Goal: Task Accomplishment & Management: Complete application form

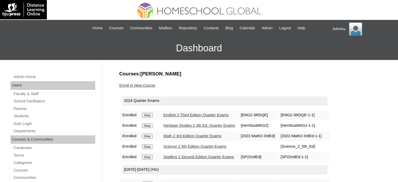
scroll to position [104, 0]
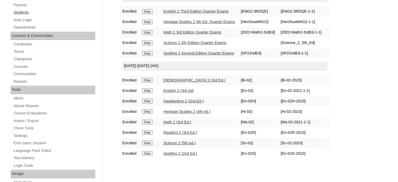
drag, startPoint x: 0, startPoint y: 0, endPoint x: 24, endPoint y: 12, distance: 26.5
click at [24, 12] on link "Students" at bounding box center [54, 12] width 82 height 7
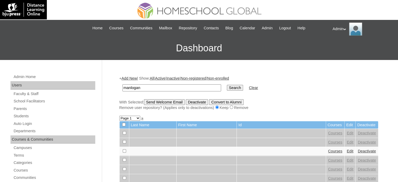
type input "Manlogan"
click at [227, 86] on input "Search" at bounding box center [235, 88] width 16 height 6
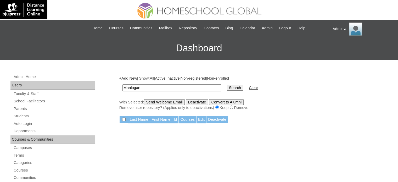
click at [227, 86] on input "Search" at bounding box center [235, 88] width 16 height 6
click at [32, 115] on link "Students" at bounding box center [54, 116] width 82 height 7
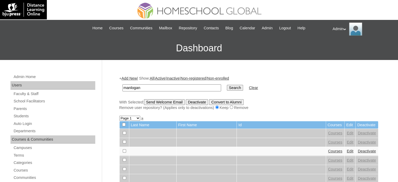
type input "Manlogan"
click at [227, 88] on input "Search" at bounding box center [235, 88] width 16 height 6
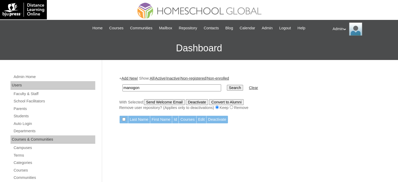
type input "manogon"
click at [227, 85] on input "Search" at bounding box center [235, 88] width 16 height 6
type input "Manlogon"
click at [227, 90] on input "Search" at bounding box center [235, 88] width 16 height 6
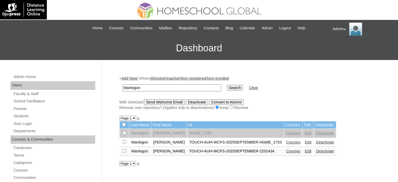
click at [286, 151] on link "Courses" at bounding box center [293, 151] width 14 height 4
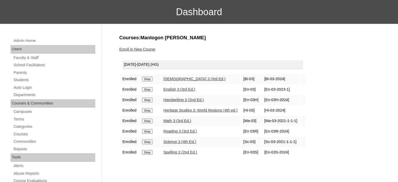
scroll to position [19, 0]
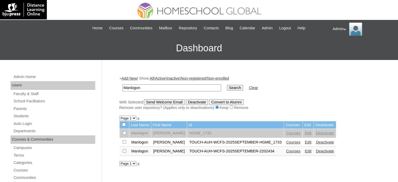
click at [286, 141] on link "Courses" at bounding box center [293, 142] width 14 height 4
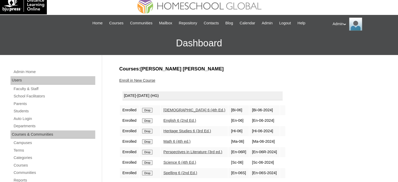
scroll to position [4, 0]
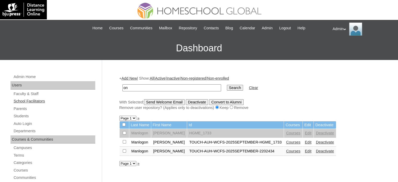
type input "n"
type input "Espiritu"
click at [227, 87] on input "Search" at bounding box center [235, 88] width 16 height 6
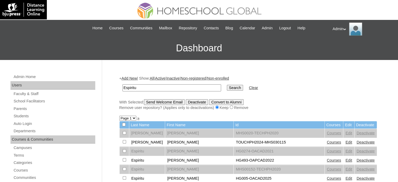
click at [227, 90] on input "Search" at bounding box center [235, 88] width 16 height 6
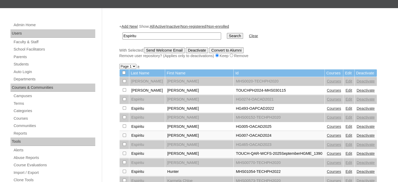
scroll to position [52, 0]
click at [327, 152] on link "Courses" at bounding box center [334, 153] width 14 height 4
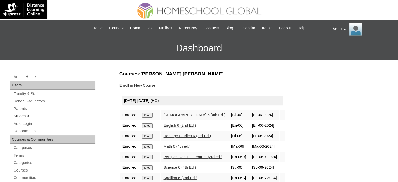
click at [24, 117] on link "Students" at bounding box center [54, 116] width 82 height 7
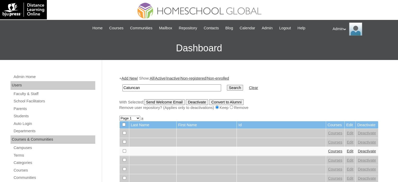
type input "Catuncan"
click at [227, 88] on input "Search" at bounding box center [235, 88] width 16 height 6
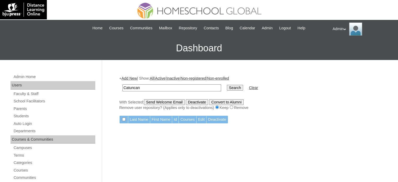
click at [135, 76] on link "Add New" at bounding box center [128, 78] width 15 height 4
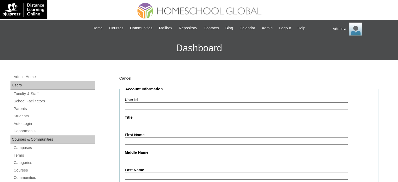
click at [139, 105] on input "User Id" at bounding box center [236, 105] width 223 height 7
paste input "2403344"
type input "S2025-2403344"
click at [176, 140] on input "First Name" at bounding box center [236, 140] width 223 height 7
type input "Madelyn"
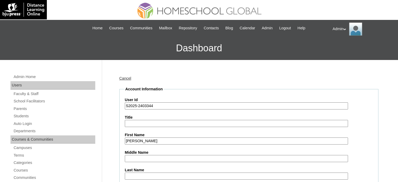
click at [148, 159] on input "Middle Name" at bounding box center [236, 158] width 223 height 7
paste input "Soriano"
type input "Soriano"
click at [154, 174] on input "Last Name" at bounding box center [236, 176] width 223 height 7
paste input "Catuncan"
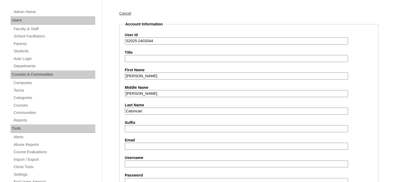
scroll to position [71, 0]
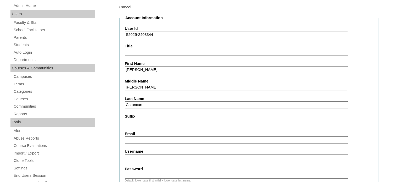
type input "Catuncan"
click at [150, 66] on input "Madelyn" at bounding box center [236, 69] width 223 height 7
drag, startPoint x: 150, startPoint y: 68, endPoint x: 115, endPoint y: 68, distance: 34.8
paste input "n Kate"
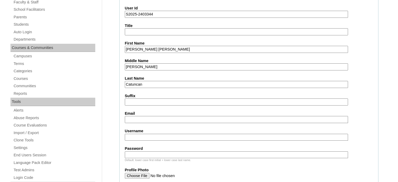
scroll to position [92, 0]
type input "Madelynn Kate"
click at [179, 115] on input "Email" at bounding box center [236, 118] width 223 height 7
paste input "jezalync@yahoo.com"
type input "jezalync@yahoo.com"
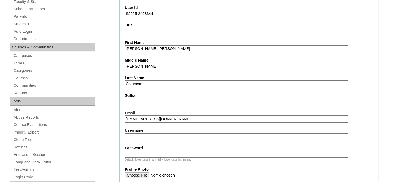
click at [141, 135] on input "Username" at bounding box center [236, 136] width 223 height 7
type input "madelynnkat.catuncan"
click at [143, 153] on input "Password" at bounding box center [236, 154] width 223 height 7
type input "DLOS2025"
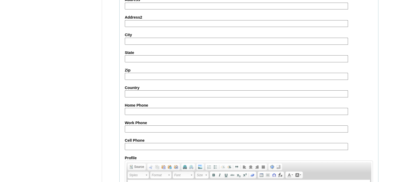
scroll to position [609, 0]
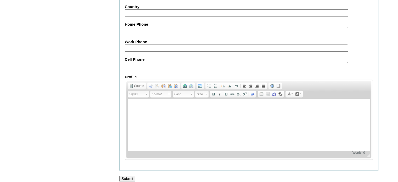
click at [131, 176] on input "Submit" at bounding box center [127, 179] width 16 height 6
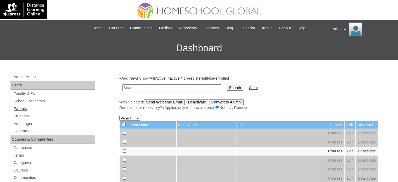
click at [26, 109] on link "Parents" at bounding box center [54, 108] width 82 height 7
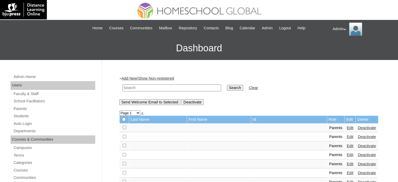
click at [146, 87] on input "text" at bounding box center [172, 87] width 99 height 7
click at [134, 79] on link "Add New" at bounding box center [128, 78] width 15 height 4
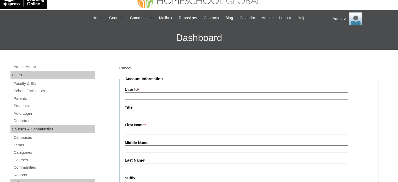
scroll to position [10, 0]
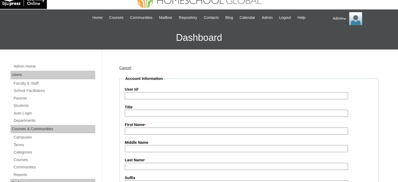
click at [148, 131] on input "First Name *" at bounding box center [236, 130] width 223 height 7
paste input "[PERSON_NAME]"
drag, startPoint x: 181, startPoint y: 130, endPoint x: 139, endPoint y: 129, distance: 42.2
click at [139, 129] on input "Jezalyn Soriano-Catuncan" at bounding box center [236, 130] width 223 height 7
type input "Jezalyn"
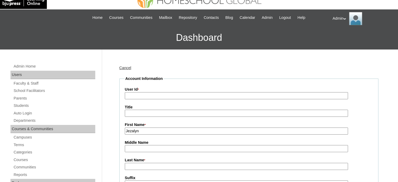
click at [132, 146] on input "Middle Name" at bounding box center [236, 148] width 223 height 7
paste input "Soriano-Catuncan"
drag, startPoint x: 169, startPoint y: 145, endPoint x: 140, endPoint y: 146, distance: 28.3
click at [140, 146] on input "Soriano-Catuncan" at bounding box center [236, 148] width 223 height 7
type input "Soriano"
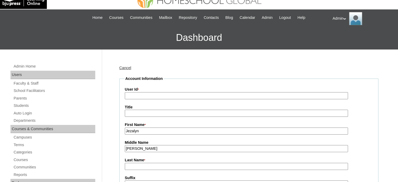
click at [136, 167] on input "Last Name *" at bounding box center [236, 166] width 223 height 7
paste input "-Catuncan"
click at [129, 167] on input "-Catuncan" at bounding box center [236, 166] width 223 height 7
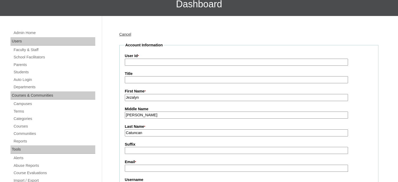
type input "Catuncan"
click at [137, 166] on input "Email *" at bounding box center [236, 168] width 223 height 7
paste input "jezalync@yahoo.com"
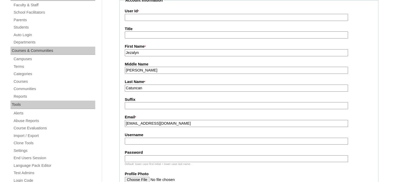
scroll to position [89, 0]
type input "jezalync@yahoo.com"
click at [158, 140] on input "Username" at bounding box center [236, 140] width 223 height 7
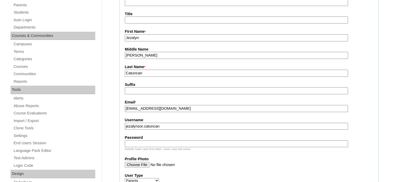
scroll to position [104, 0]
type input "jezalynsor.catuncan"
click at [184, 144] on input "Password" at bounding box center [236, 143] width 223 height 7
type input "DLOF2025"
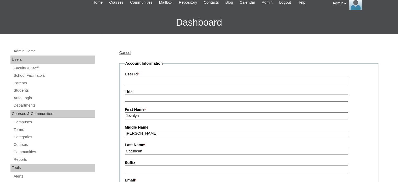
scroll to position [0, 0]
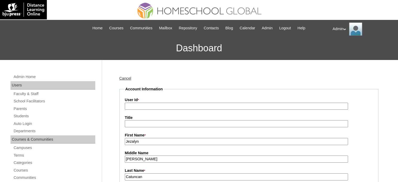
click at [174, 106] on input "User Id *" at bounding box center [236, 106] width 223 height 7
paste input "TOUCH-DXB-WCFS-2024September-2000706-STUDENT"
drag, startPoint x: 205, startPoint y: 106, endPoint x: 191, endPoint y: 105, distance: 13.9
click at [191, 105] on input "TOUCH-DXB-WCFS-2024September-2000706-STUDENT" at bounding box center [236, 106] width 223 height 7
paste input "403344"
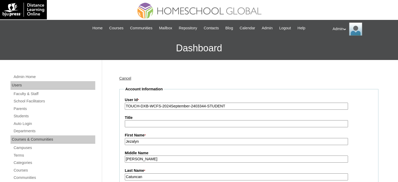
click at [226, 107] on input "TOUCH-DXB-WCFS-2024September-2403344-STUDENT" at bounding box center [236, 106] width 223 height 7
click at [160, 105] on input "TOUCH-DXB-WCFS-2024September-2403344-PARENT" at bounding box center [236, 106] width 223 height 7
click at [173, 106] on input "TOUCH-QATAR-VCS-2024September-2403344-PARENT" at bounding box center [236, 106] width 223 height 7
click at [229, 106] on input "TOUCH-QATAR-VCS-2025September-2403344-PARENT" at bounding box center [236, 106] width 223 height 7
click at [173, 104] on input "TOUCH-QATAR-VCS-2025September-2403344-PARENT" at bounding box center [236, 106] width 223 height 7
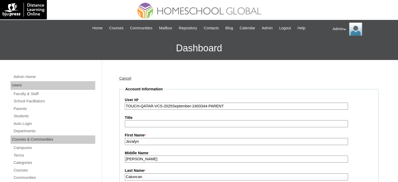
click at [233, 104] on input "TOUCH-QATAR-VCS-2025September-2403344-PARENT" at bounding box center [236, 106] width 223 height 7
type input "TOUCH-QATAR-VCS-2025September-2403344-PARENT"
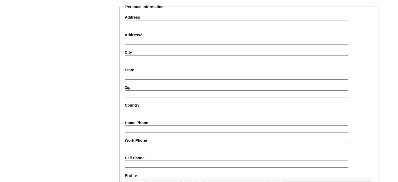
scroll to position [520, 0]
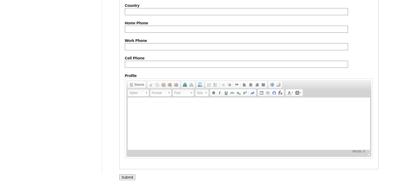
click at [129, 176] on input "Submit" at bounding box center [127, 177] width 16 height 6
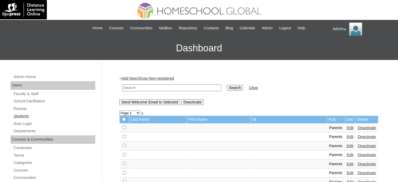
click at [26, 116] on link "Students" at bounding box center [54, 116] width 82 height 7
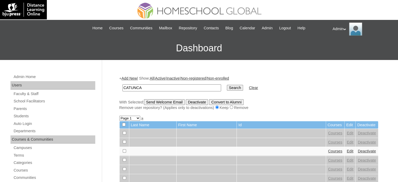
type input "Catuncan"
click at [227, 89] on input "Search" at bounding box center [235, 88] width 16 height 6
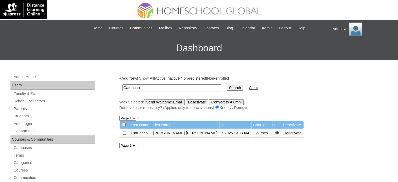
click at [272, 131] on link "Edit" at bounding box center [275, 133] width 7 height 4
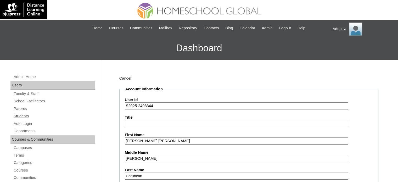
drag, startPoint x: 166, startPoint y: 105, endPoint x: 68, endPoint y: 113, distance: 98.4
paste input "TOUCH-QATAR-VCS-2025September-2403344-PARENT"
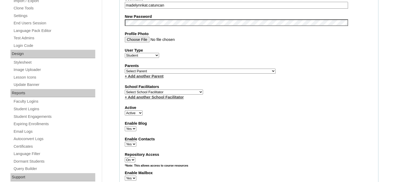
scroll to position [253, 0]
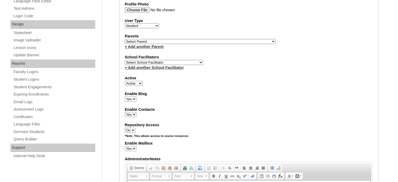
type input "TOUCH-QATAR-VCS-2025September-2403344-STUDENT"
click at [201, 39] on select "Select Parent , , , , , , , , , , , , , , , , , , , , , , , , , , , , , , , , ,…" at bounding box center [200, 41] width 151 height 5
select select "43624"
click at [125, 39] on select "Select Parent , , , , , , , , , , , , , , , , , , , , , , , , , , , , , , , , ,…" at bounding box center [200, 41] width 151 height 5
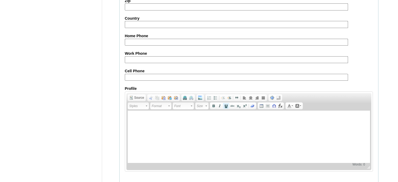
scroll to position [605, 0]
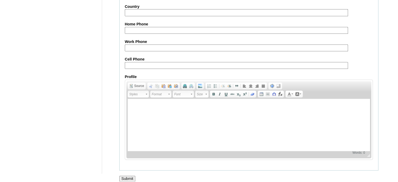
click at [129, 176] on input "Submit" at bounding box center [127, 179] width 16 height 6
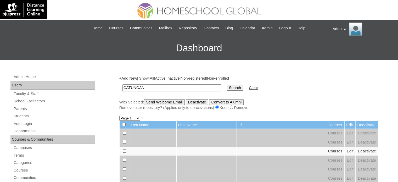
type input "Catuncan"
click at [227, 87] on input "Search" at bounding box center [235, 88] width 16 height 6
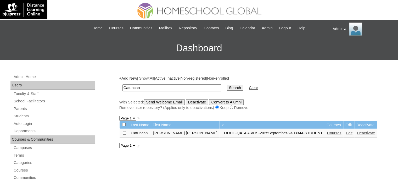
click at [346, 133] on link "Edit" at bounding box center [349, 133] width 7 height 4
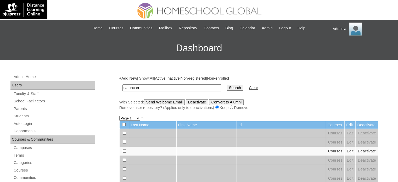
type input "Catuncan"
click at [227, 89] on input "Search" at bounding box center [235, 88] width 16 height 6
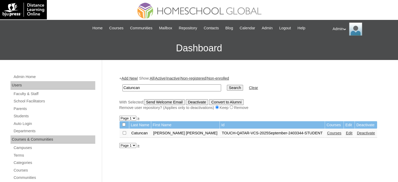
click at [327, 132] on link "Courses" at bounding box center [334, 133] width 14 height 4
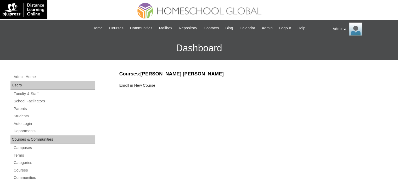
click at [138, 85] on link "Enroll in New Course" at bounding box center [137, 85] width 36 height 4
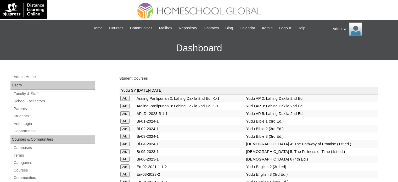
scroll to position [1245, 0]
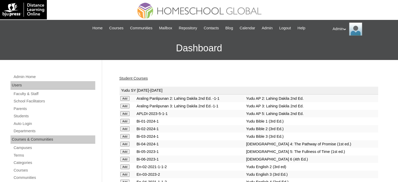
click at [185, 79] on div "Student Courses" at bounding box center [248, 78] width 259 height 5
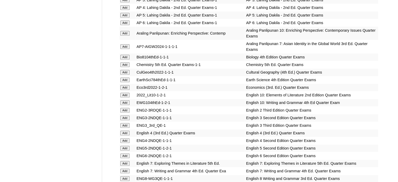
scroll to position [7700, 0]
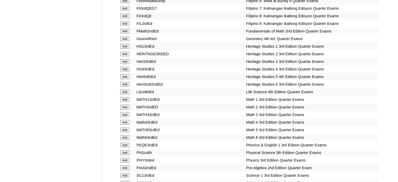
click at [179, 157] on td "PHY3rded" at bounding box center [190, 160] width 109 height 7
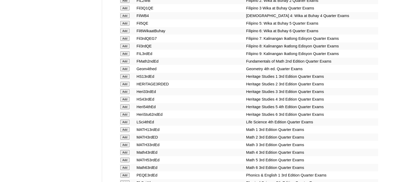
scroll to position [7685, 0]
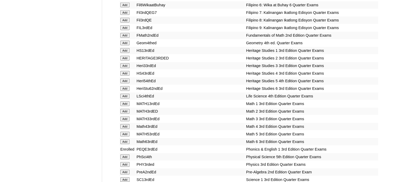
scroll to position [8747, 0]
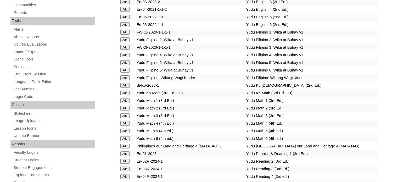
scroll to position [831, 0]
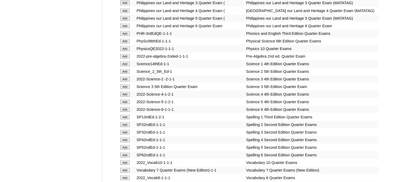
scroll to position [2074, 0]
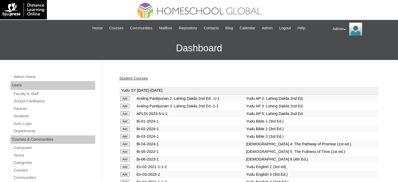
click at [166, 149] on td "Bi-05-2023-1" at bounding box center [190, 151] width 109 height 7
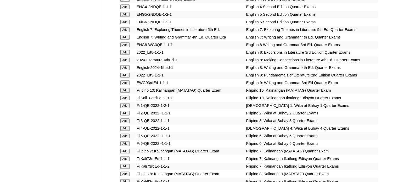
scroll to position [1569, 0]
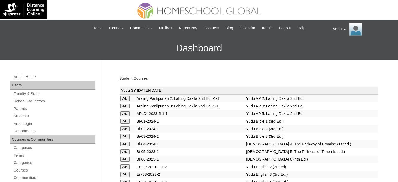
click at [204, 79] on div "Student Courses" at bounding box center [248, 78] width 259 height 5
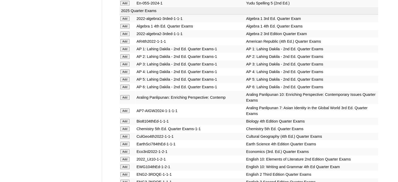
scroll to position [1184, 0]
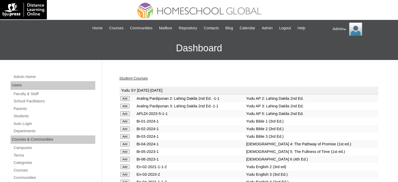
click at [142, 77] on link "Student Courses" at bounding box center [133, 78] width 29 height 4
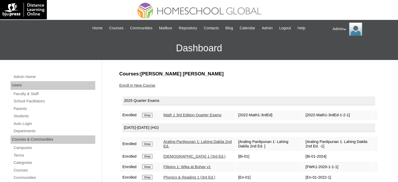
click at [149, 115] on input "Drop" at bounding box center [147, 115] width 10 height 5
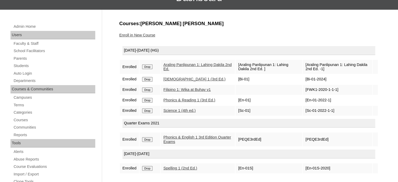
scroll to position [51, 0]
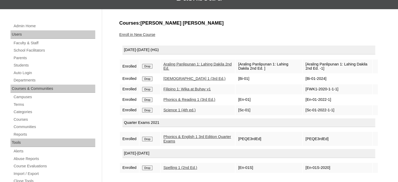
click at [151, 69] on input "Drop" at bounding box center [147, 66] width 10 height 5
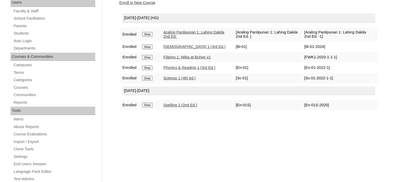
scroll to position [89, 0]
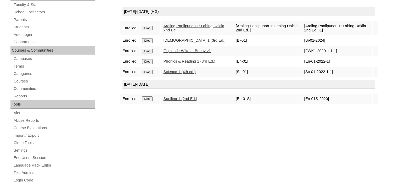
click at [148, 30] on input "Drop" at bounding box center [147, 28] width 10 height 5
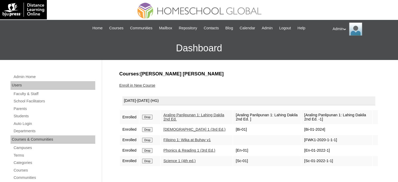
click at [140, 85] on link "Enroll in New Course" at bounding box center [137, 85] width 36 height 4
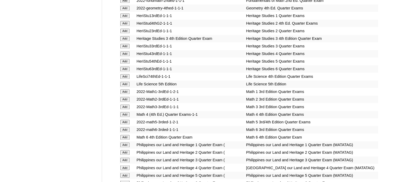
scroll to position [1878, 0]
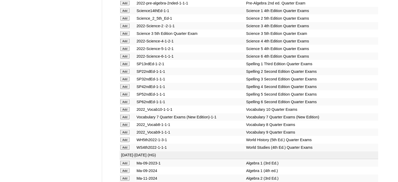
scroll to position [2149, 0]
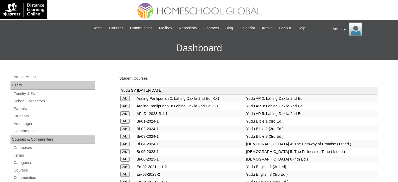
click at [135, 77] on link "Student Courses" at bounding box center [133, 78] width 29 height 4
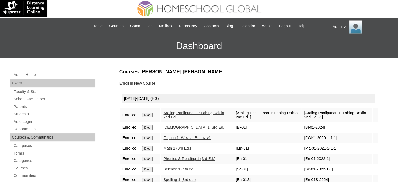
scroll to position [1, 0]
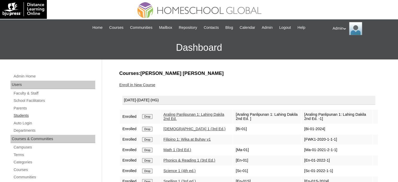
click at [26, 113] on link "Students" at bounding box center [54, 115] width 82 height 7
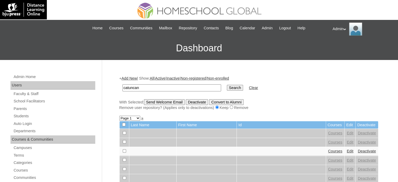
type input "Catuncan"
click at [227, 88] on input "Search" at bounding box center [235, 88] width 16 height 6
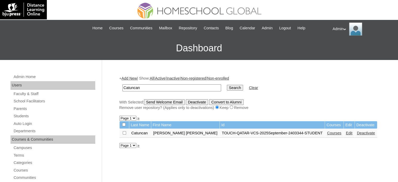
click at [346, 134] on link "Edit" at bounding box center [349, 133] width 7 height 4
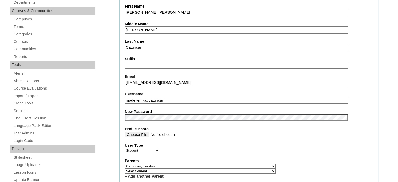
scroll to position [129, 0]
drag, startPoint x: 178, startPoint y: 99, endPoint x: 116, endPoint y: 100, distance: 61.5
click at [305, 139] on fieldset "Account Information User Id TOUCH-QATAR-VCS-2025September-2403344-STUDENT Title…" at bounding box center [248, 170] width 259 height 424
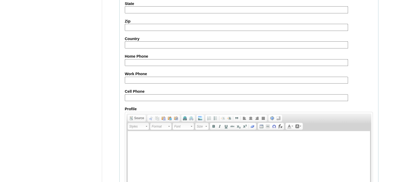
scroll to position [610, 0]
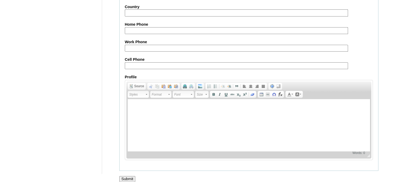
click at [129, 176] on input "Submit" at bounding box center [127, 179] width 16 height 6
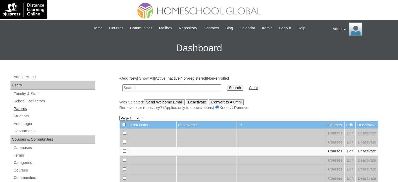
click at [26, 110] on link "Parents" at bounding box center [54, 108] width 82 height 7
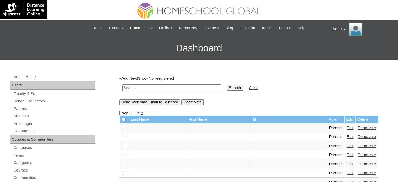
drag, startPoint x: 0, startPoint y: 0, endPoint x: 146, endPoint y: 87, distance: 169.8
click at [146, 87] on input "text" at bounding box center [172, 87] width 99 height 7
type input "Catuncan"
click at [227, 88] on input "Search" at bounding box center [235, 88] width 16 height 6
